Goal: Transaction & Acquisition: Purchase product/service

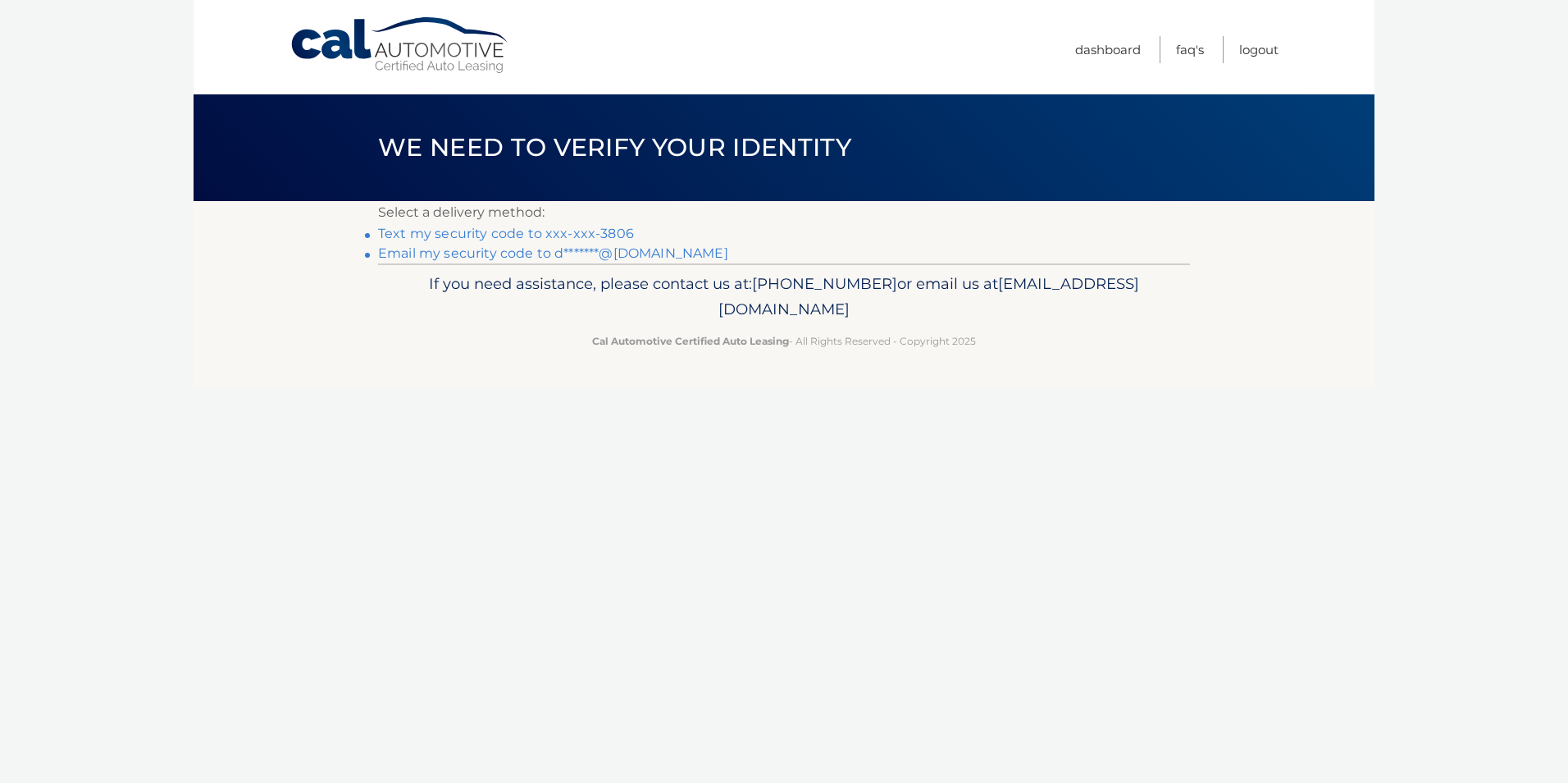
click at [614, 230] on link "Text my security code to xxx-xxx-3806" at bounding box center [505, 234] width 256 height 15
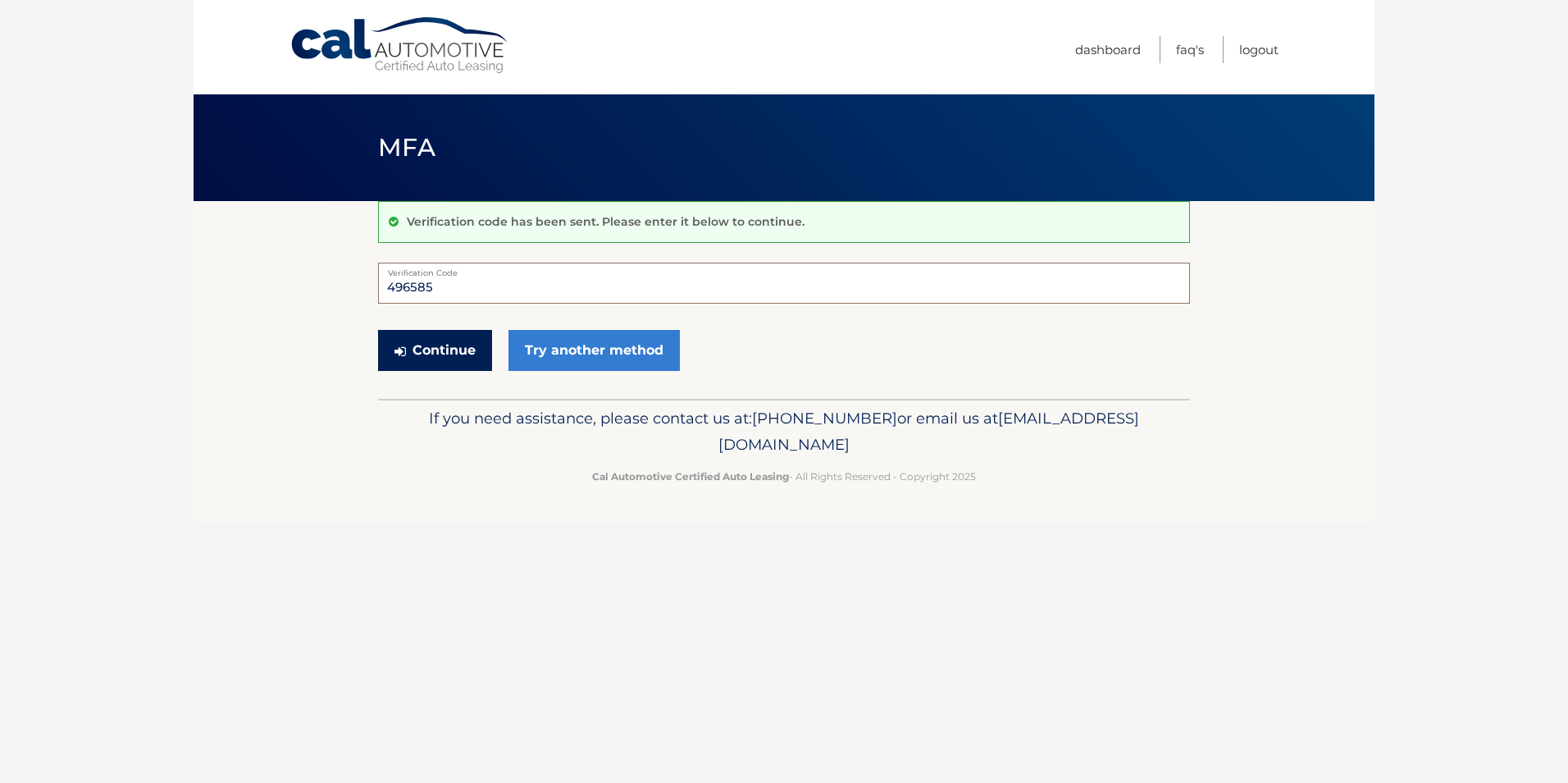
type input "496585"
click at [449, 363] on button "Continue" at bounding box center [435, 350] width 114 height 41
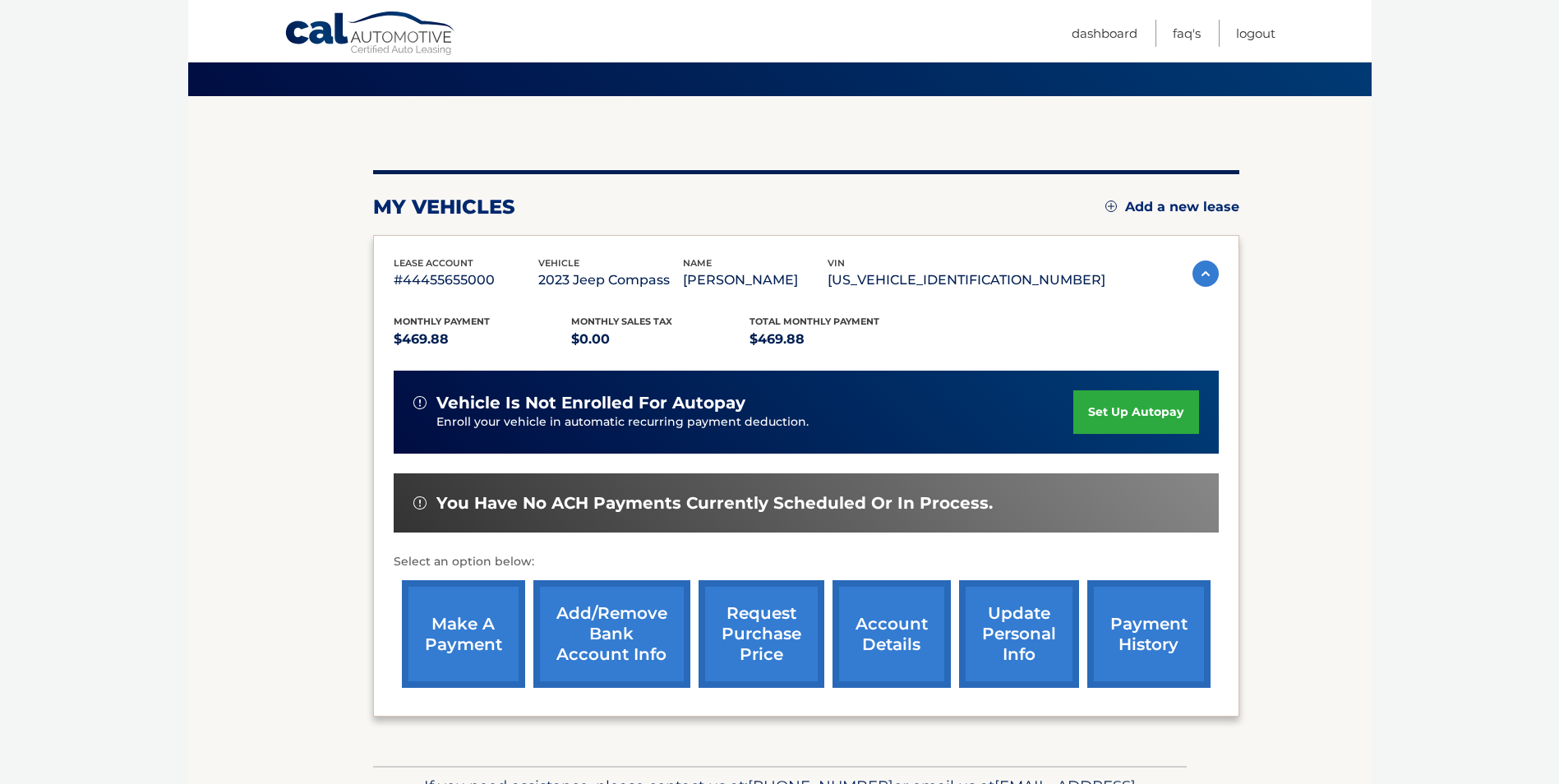
scroll to position [141, 0]
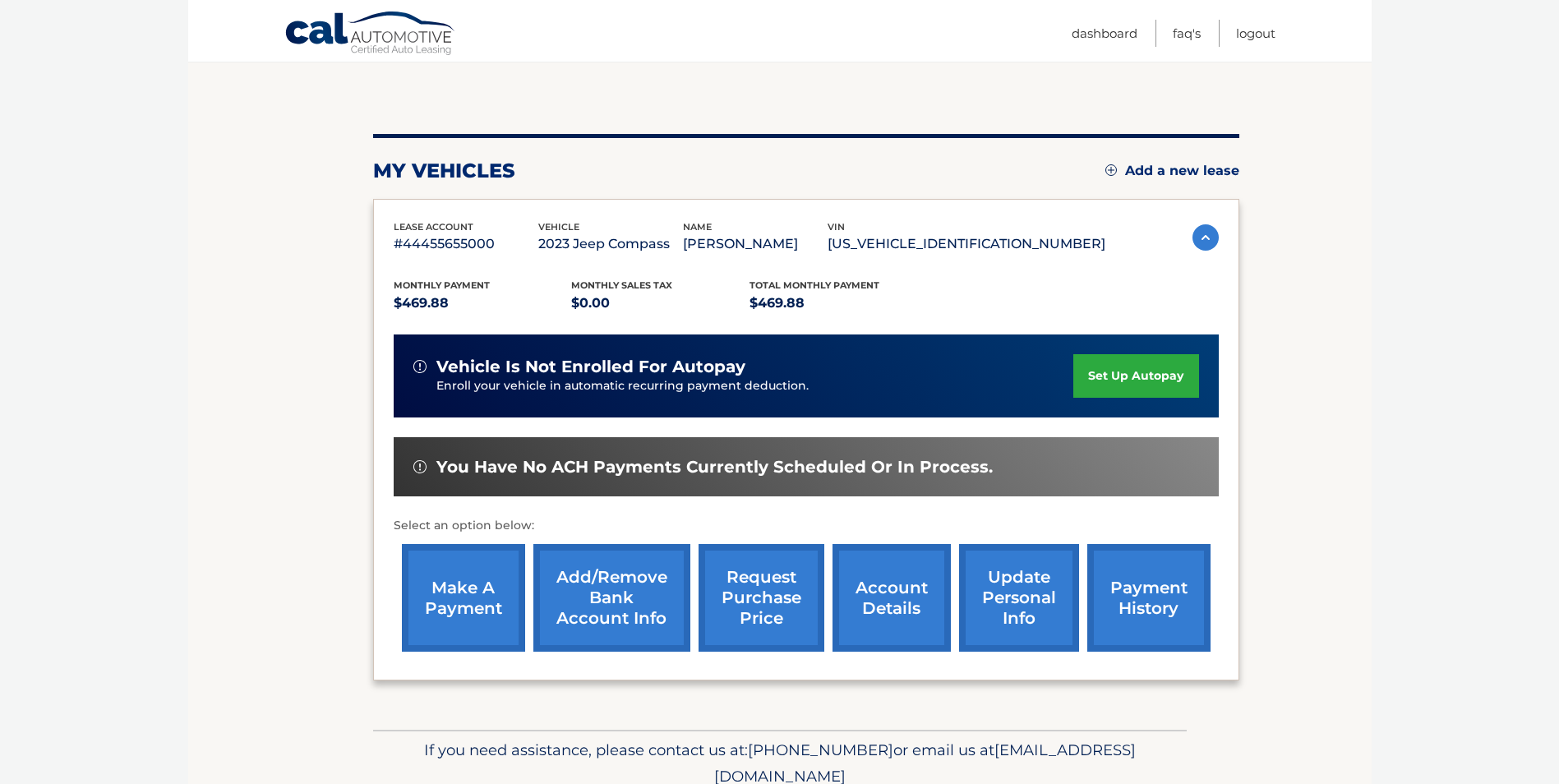
click at [458, 611] on link "make a payment" at bounding box center [463, 598] width 123 height 108
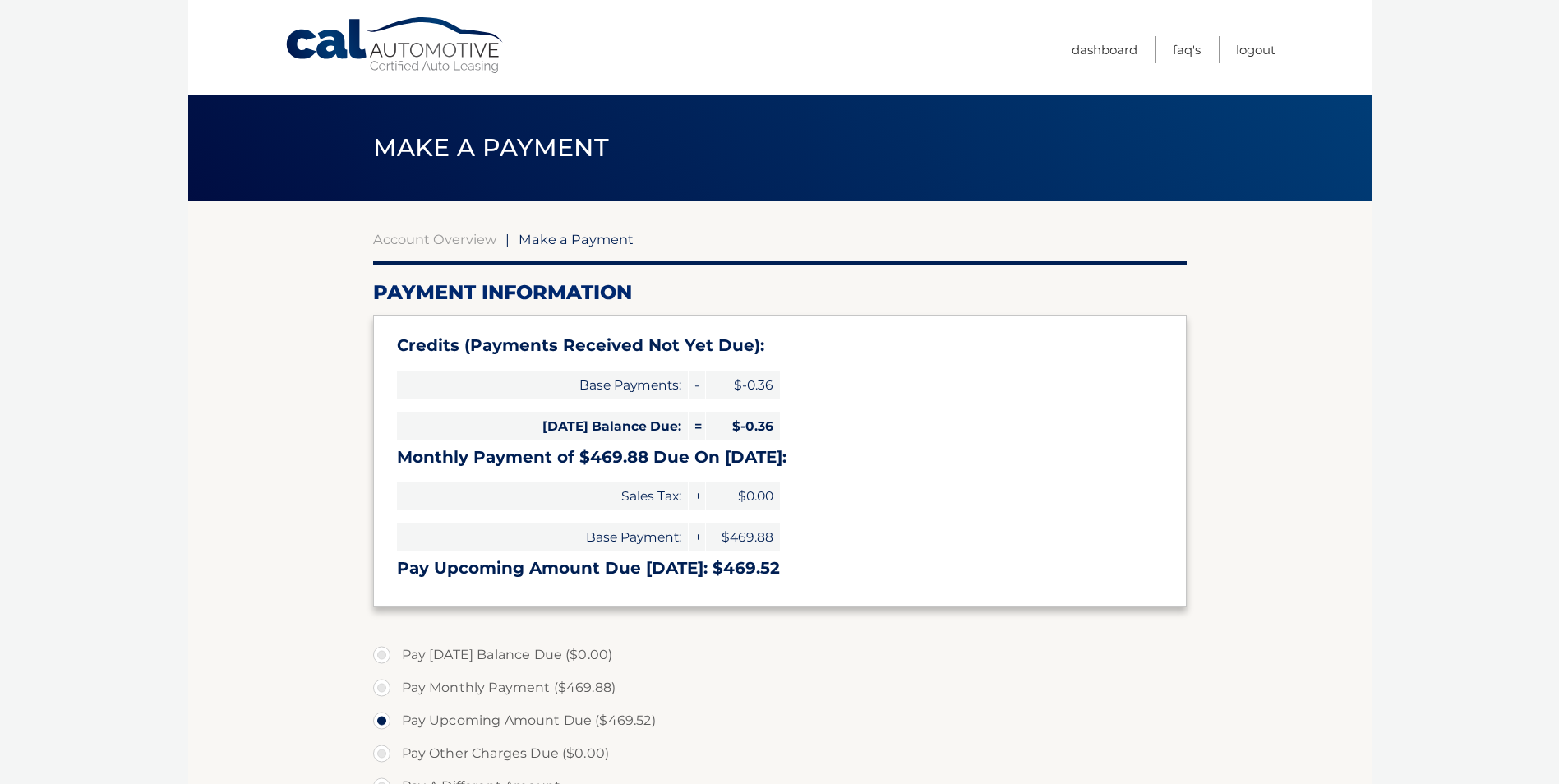
select select "NzZiYTYwNTItNTZiMi00MmVjLTg1M2UtYTljM2NlNTMwOGNi"
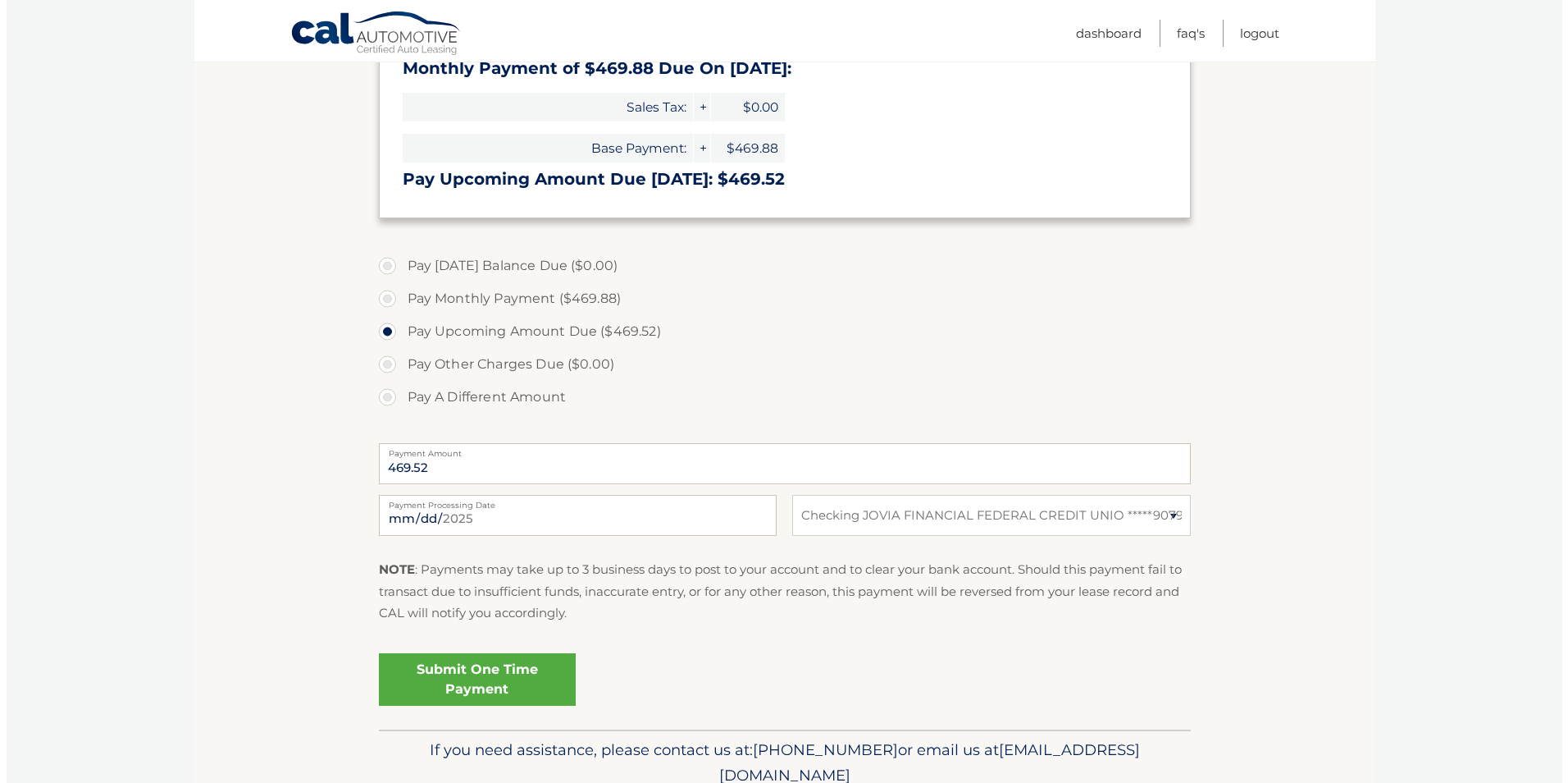
scroll to position [459, 0]
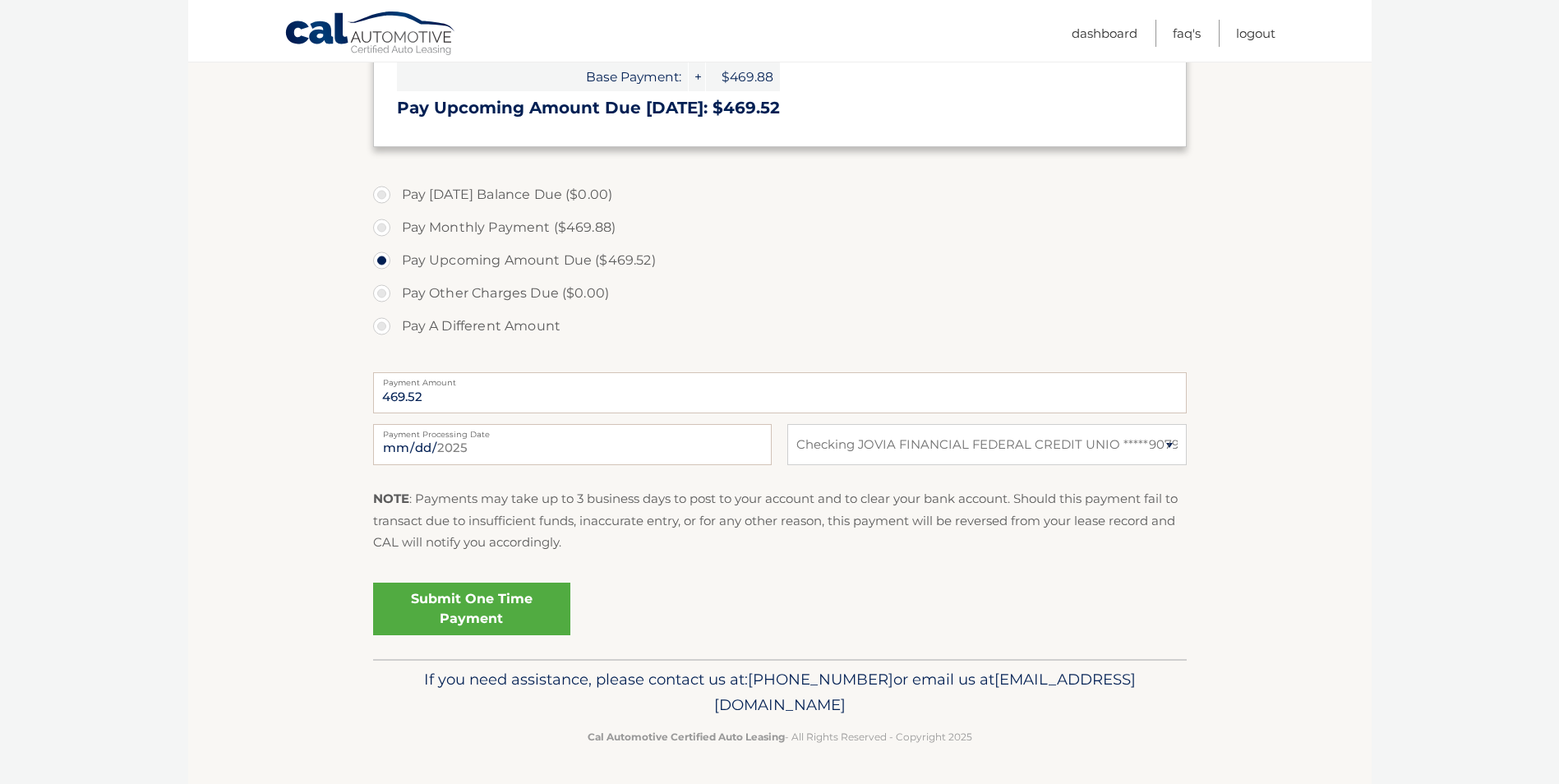
click at [474, 616] on link "Submit One Time Payment" at bounding box center [472, 609] width 197 height 53
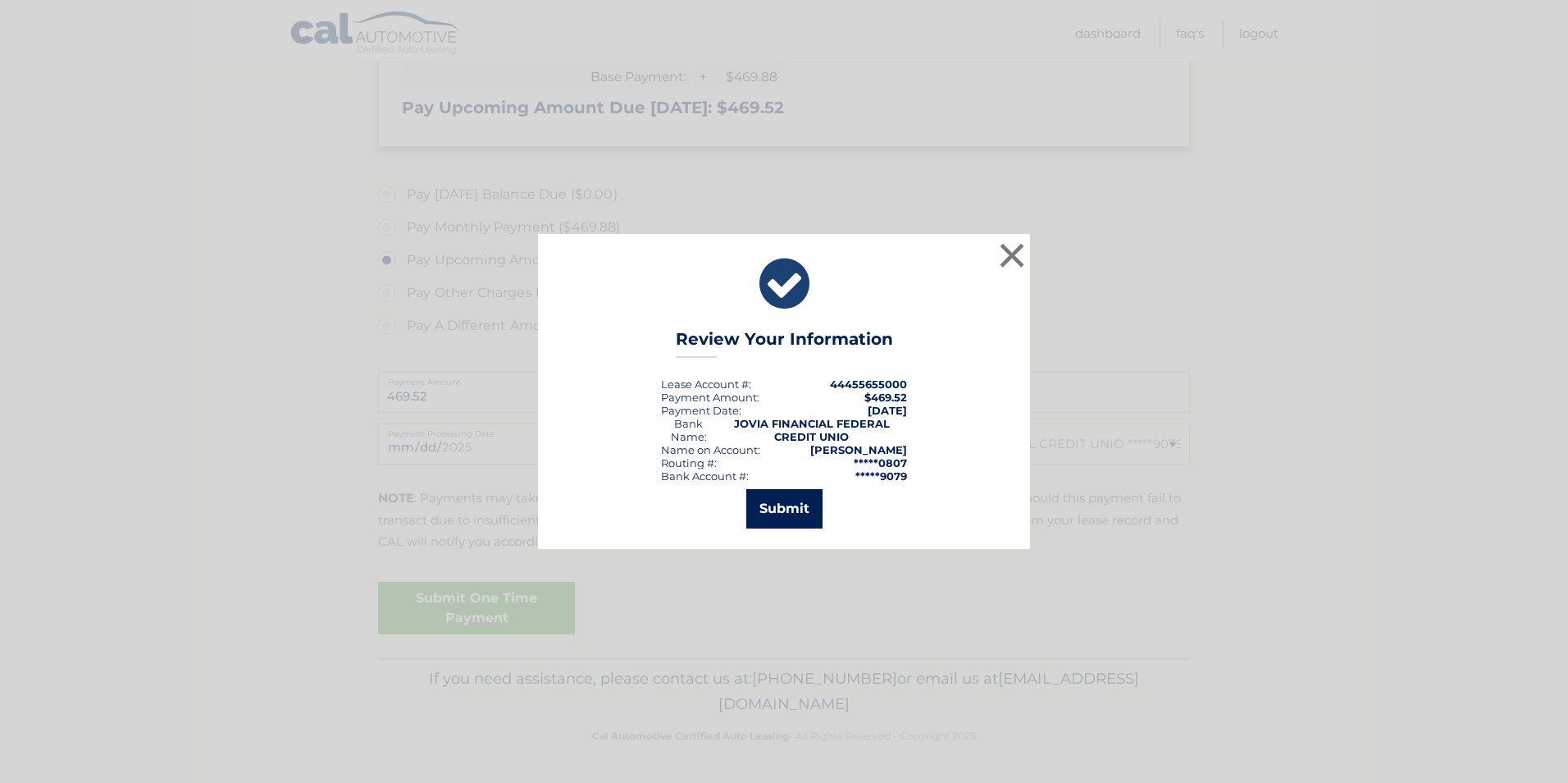
click at [779, 501] on button "Submit" at bounding box center [784, 509] width 76 height 39
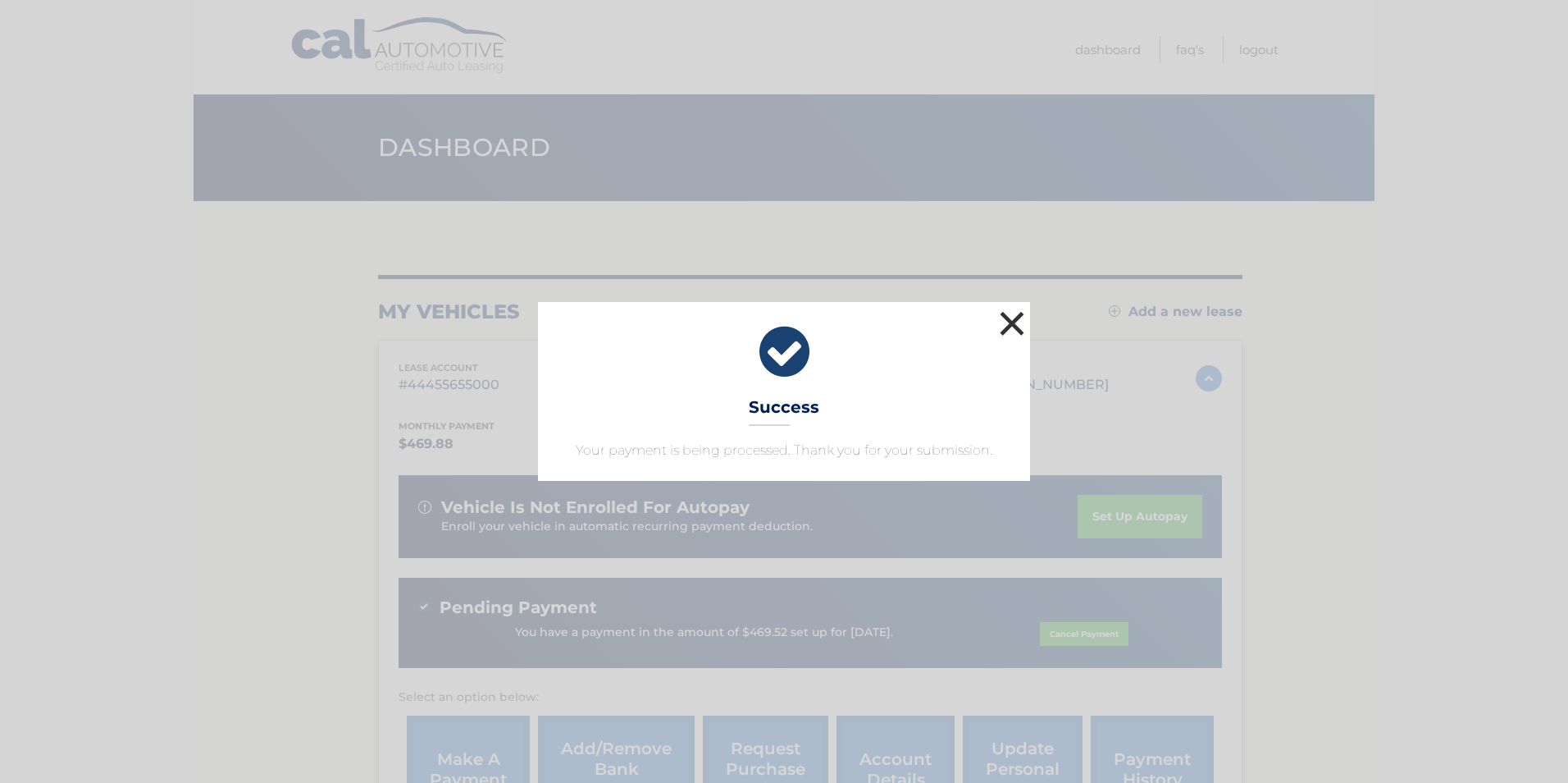
drag, startPoint x: 1014, startPoint y: 322, endPoint x: 1171, endPoint y: 143, distance: 238.1
click at [1171, 143] on div "× Success Your payment is being processed. Thank you for your submission. Loadi…" at bounding box center [784, 392] width 1568 height 783
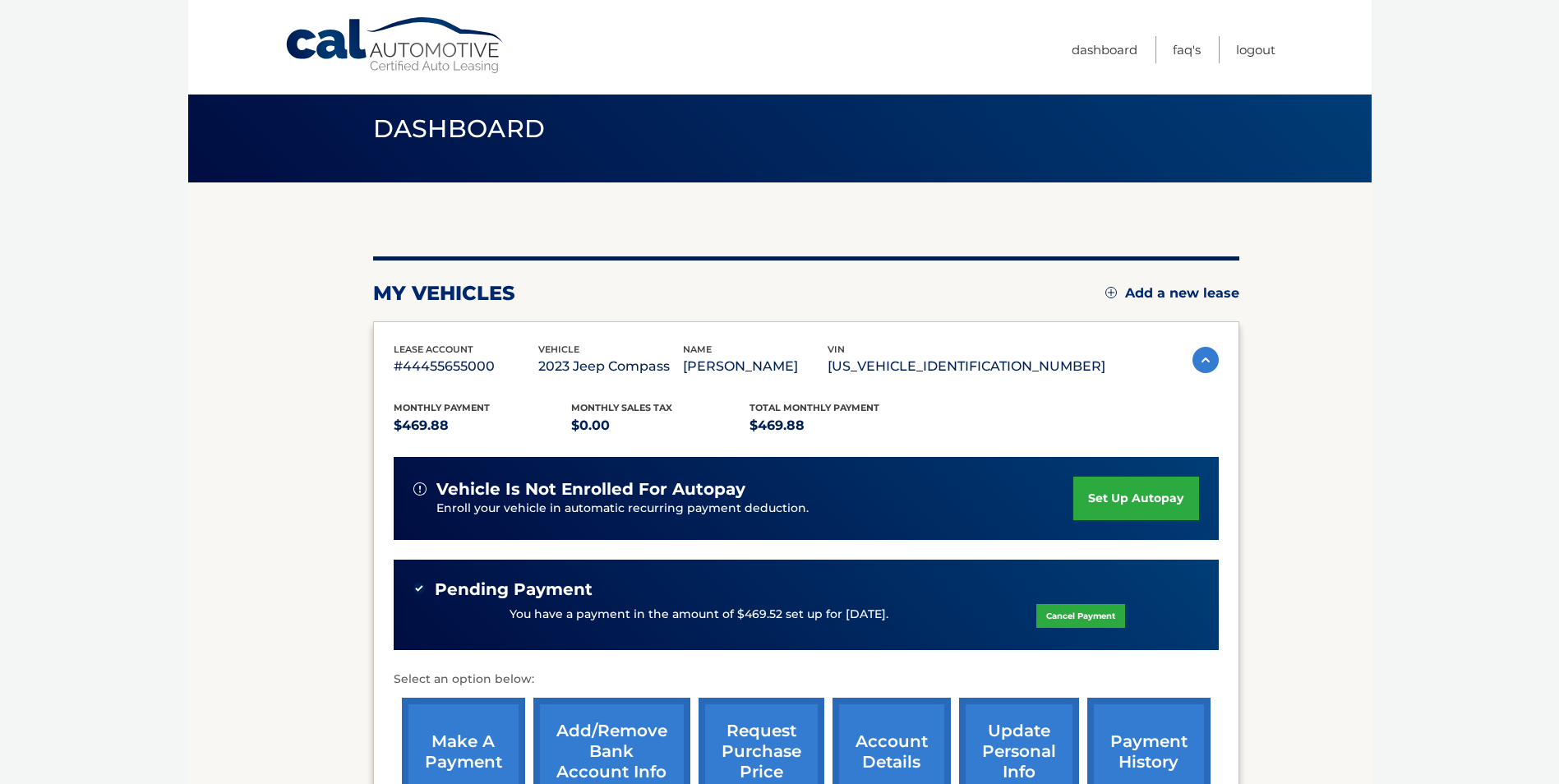
scroll to position [7, 0]
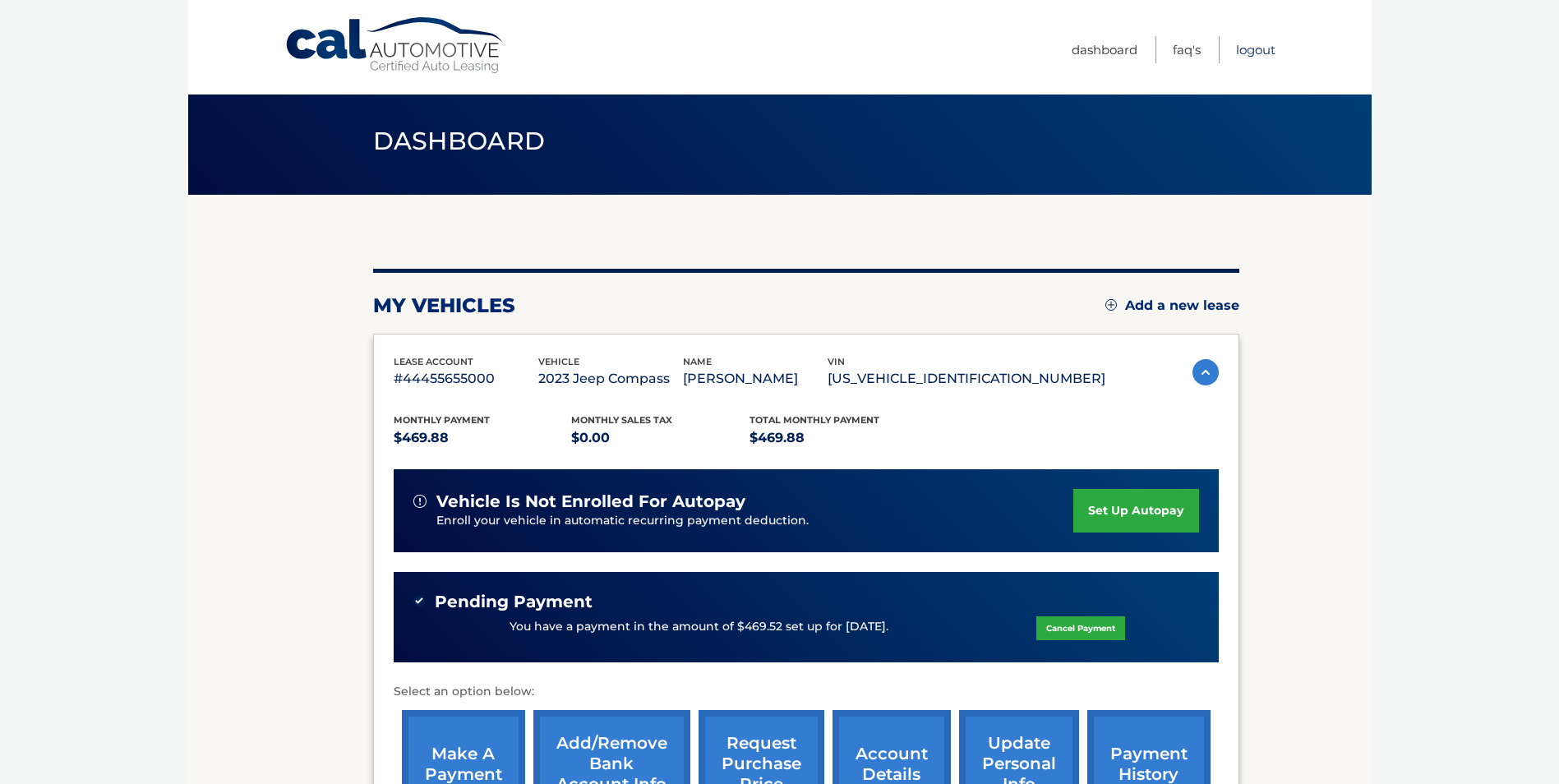
click at [1271, 42] on link "Logout" at bounding box center [1255, 50] width 39 height 27
